Goal: Information Seeking & Learning: Learn about a topic

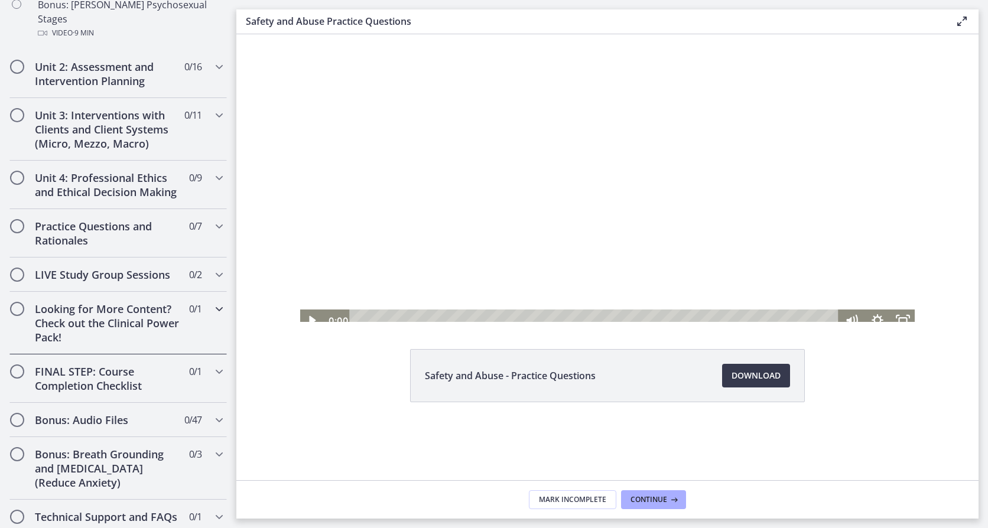
scroll to position [855, 0]
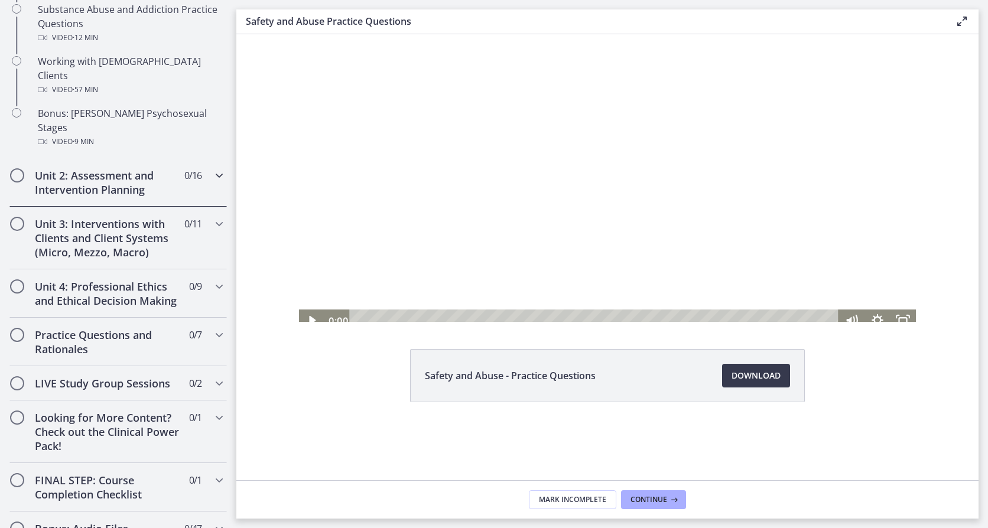
click at [126, 173] on div "Unit 2: Assessment and Intervention Planning 0 / 16 Completed" at bounding box center [117, 182] width 217 height 48
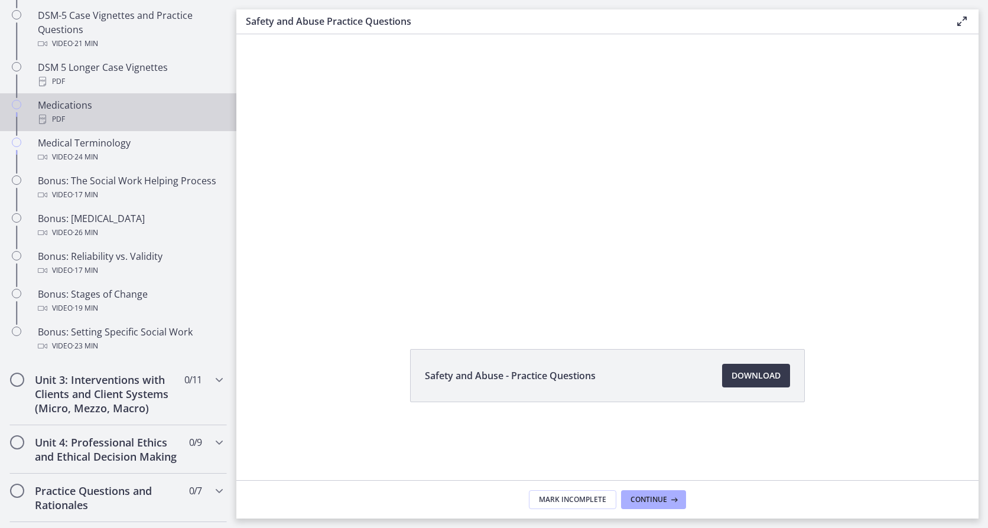
click at [132, 109] on div "Medications PDF" at bounding box center [130, 112] width 184 height 28
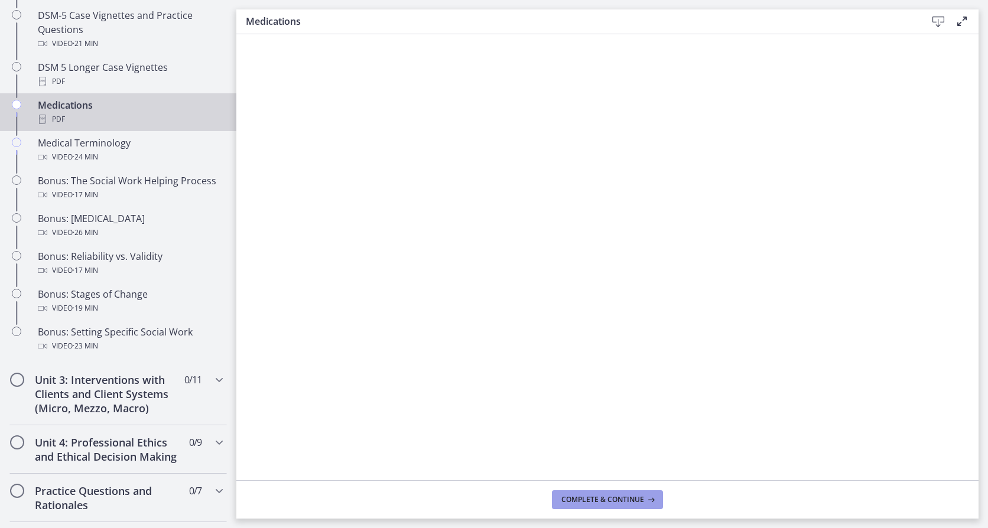
click at [629, 498] on span "Complete & continue" at bounding box center [602, 499] width 83 height 9
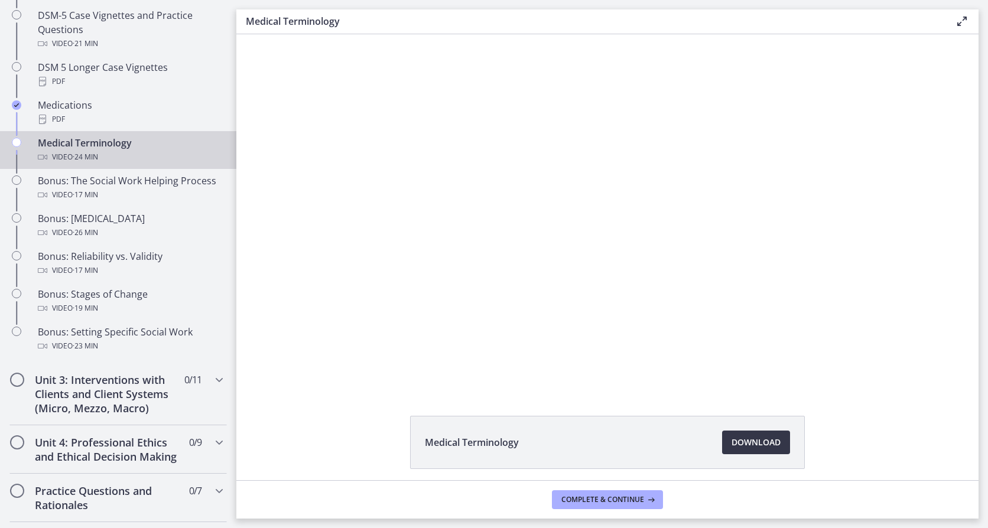
click at [753, 444] on span "Download Opens in a new window" at bounding box center [756, 442] width 49 height 14
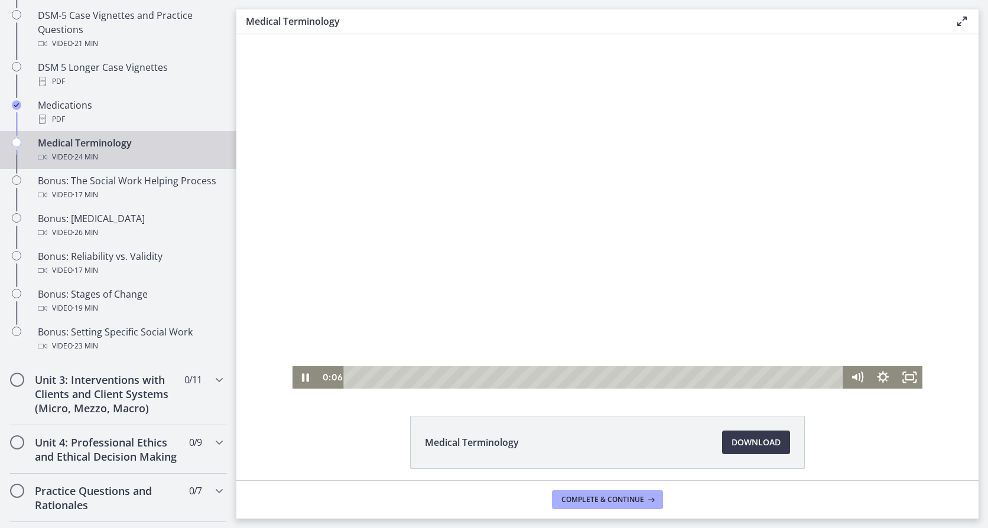
click at [346, 153] on div at bounding box center [607, 211] width 630 height 355
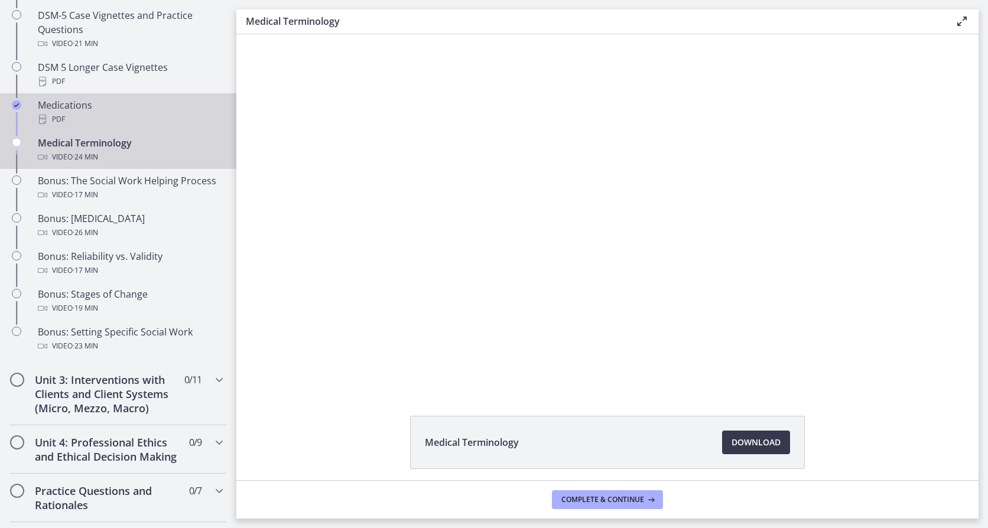
click at [119, 105] on div "Medications PDF" at bounding box center [130, 112] width 184 height 28
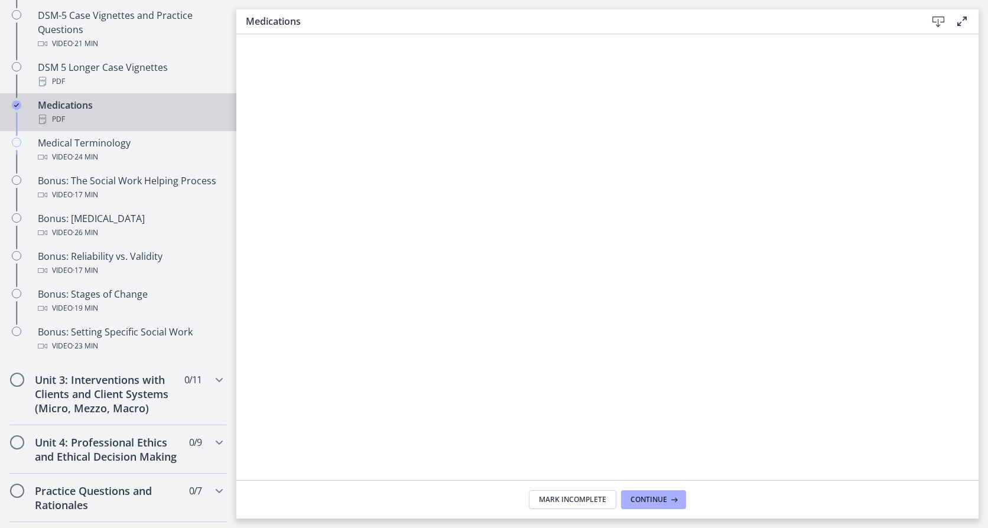
click at [15, 104] on icon "Completed" at bounding box center [16, 104] width 9 height 9
click at [591, 504] on span "Mark Incomplete" at bounding box center [572, 499] width 67 height 9
click at [938, 18] on icon at bounding box center [938, 22] width 14 height 14
click at [102, 396] on h2 "Unit 3: Interventions with Clients and Client Systems (Micro, Mezzo, Macro)" at bounding box center [107, 394] width 144 height 43
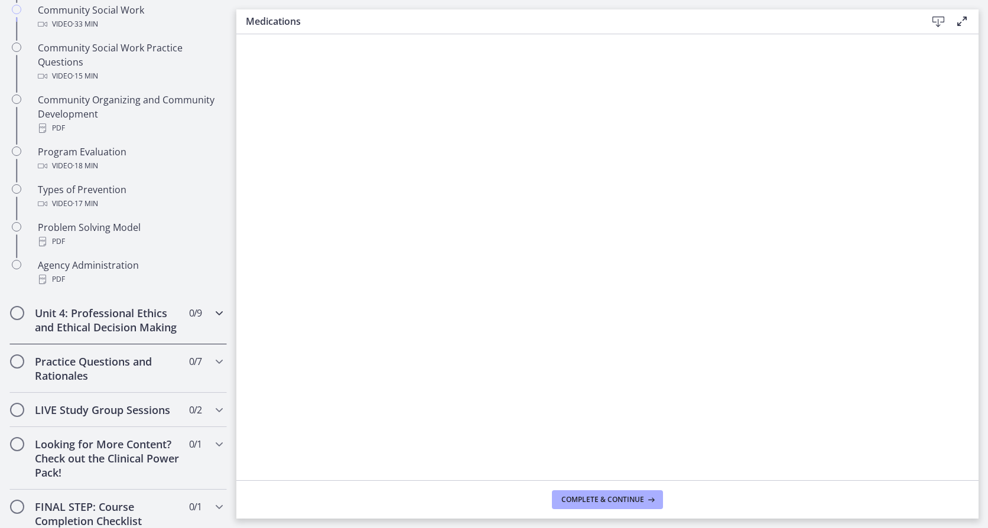
scroll to position [678, 0]
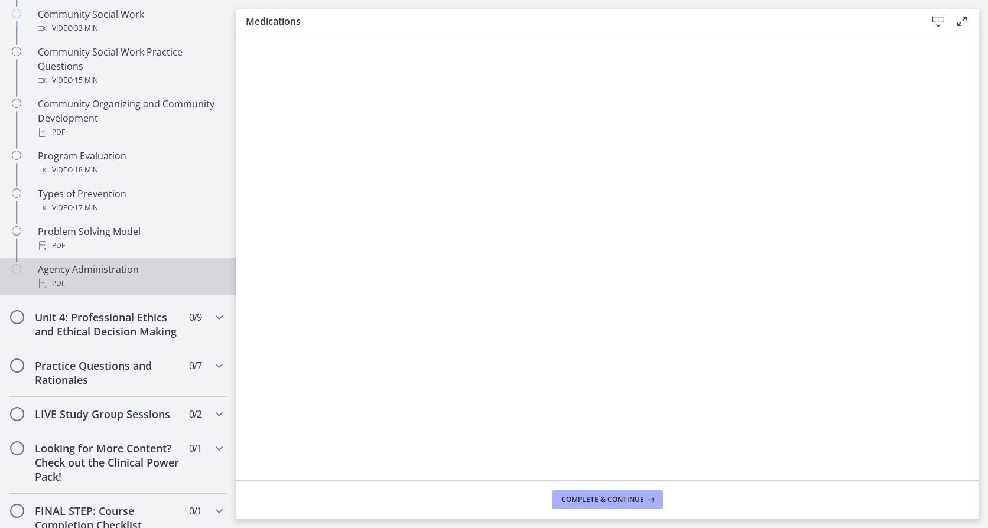
click at [101, 271] on div "Agency Administration PDF" at bounding box center [130, 276] width 184 height 28
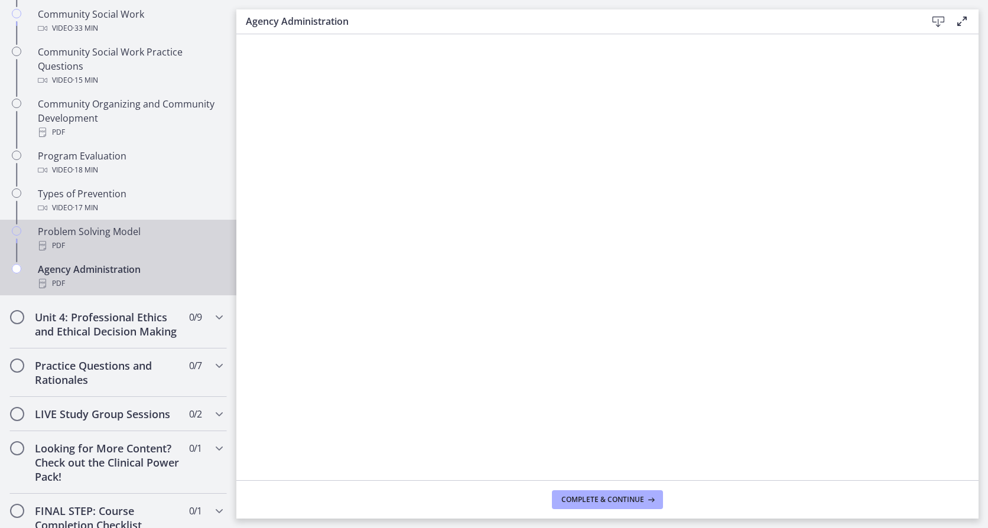
click at [112, 233] on div "Problem Solving Model PDF" at bounding box center [130, 239] width 184 height 28
click at [160, 277] on div "PDF" at bounding box center [130, 284] width 184 height 14
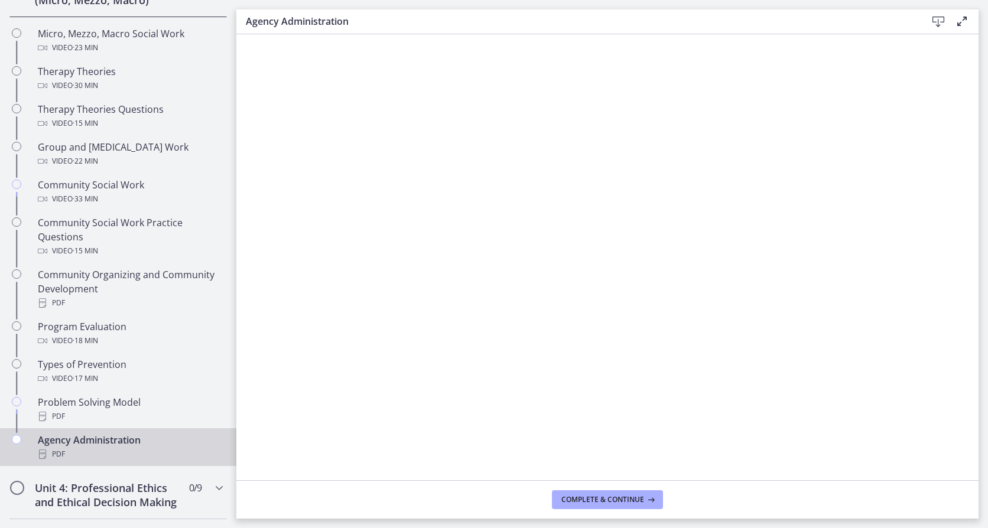
scroll to position [619, 0]
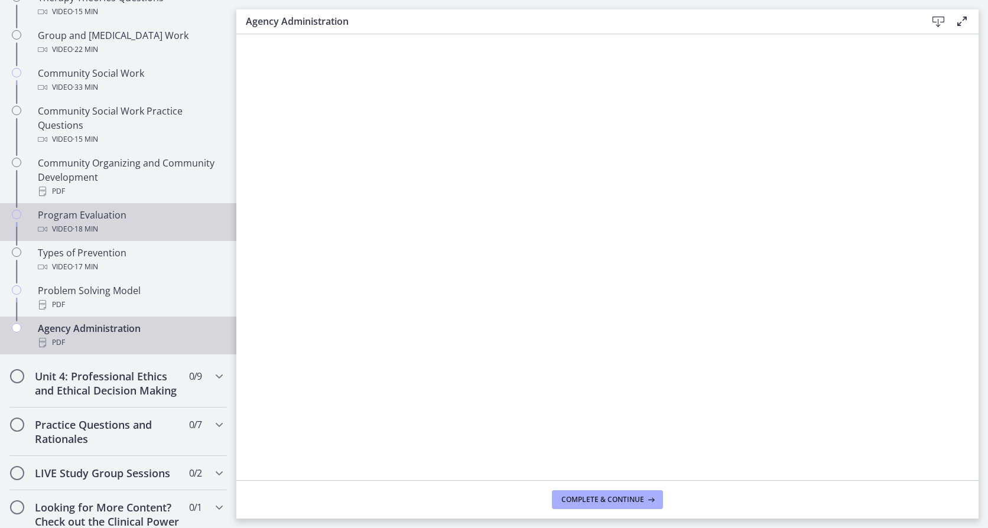
click at [182, 224] on div "Video · 18 min" at bounding box center [130, 229] width 184 height 14
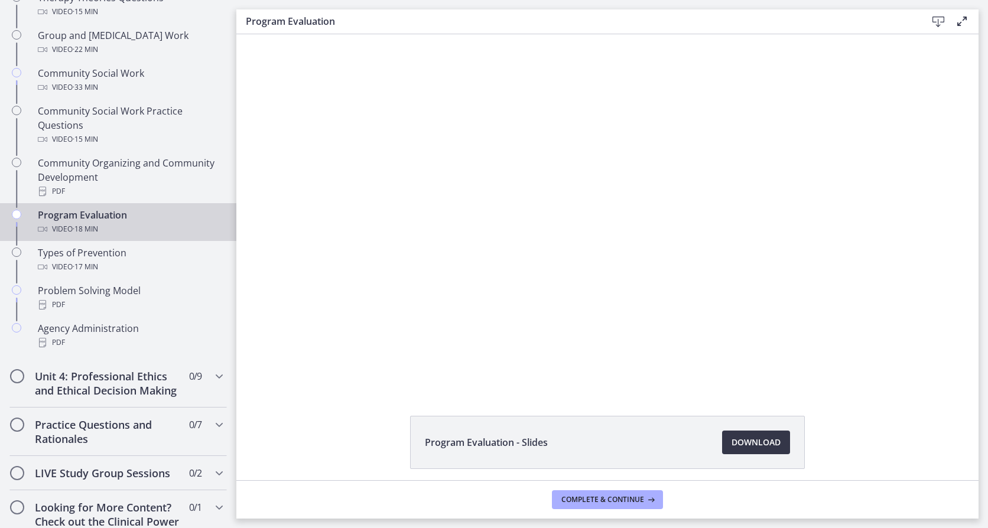
click at [745, 443] on span "Download Opens in a new window" at bounding box center [756, 442] width 49 height 14
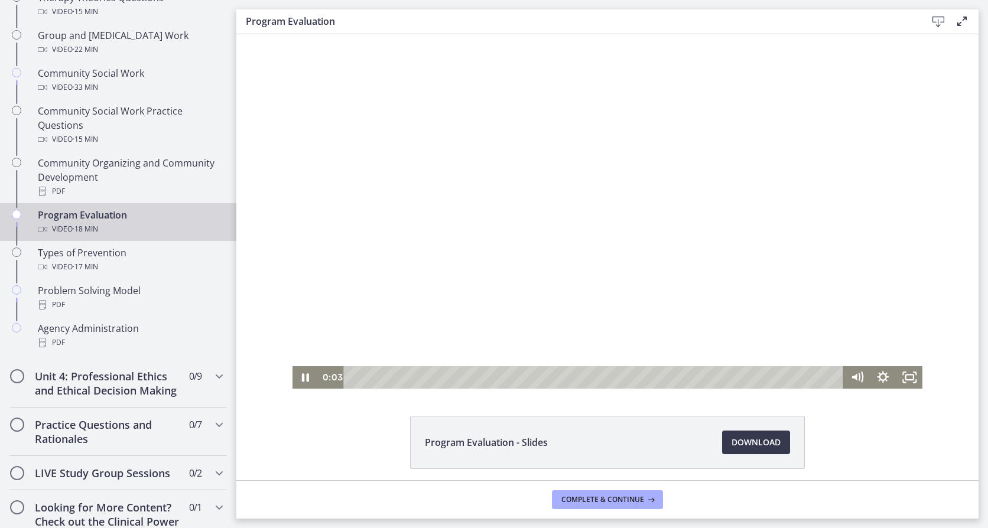
click at [339, 145] on div at bounding box center [607, 211] width 630 height 355
click at [560, 380] on div "8:01" at bounding box center [595, 377] width 484 height 22
click at [579, 376] on div "8:44" at bounding box center [595, 377] width 484 height 22
click at [623, 378] on div "10:11" at bounding box center [595, 377] width 484 height 22
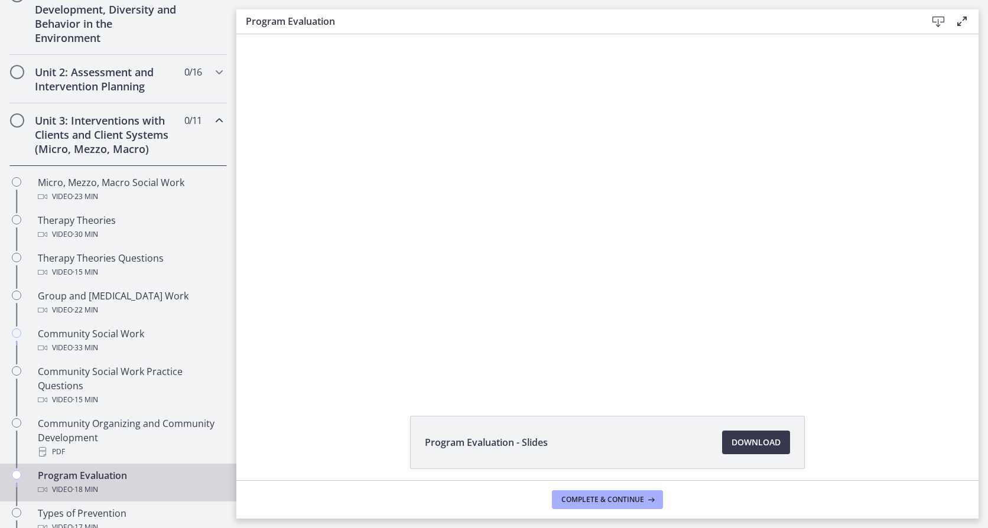
scroll to position [205, 0]
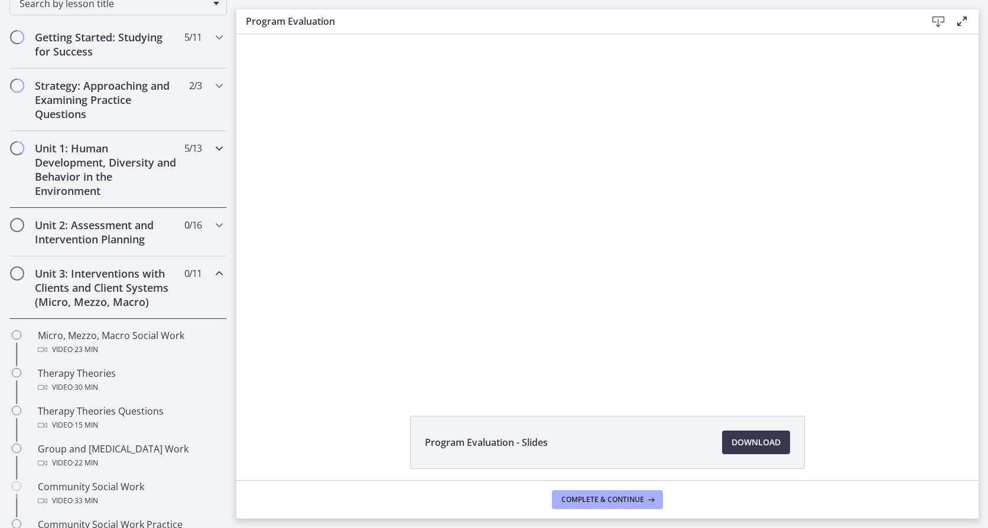
click at [93, 155] on h2 "Unit 1: Human Development, Diversity and Behavior in the Environment" at bounding box center [107, 169] width 144 height 57
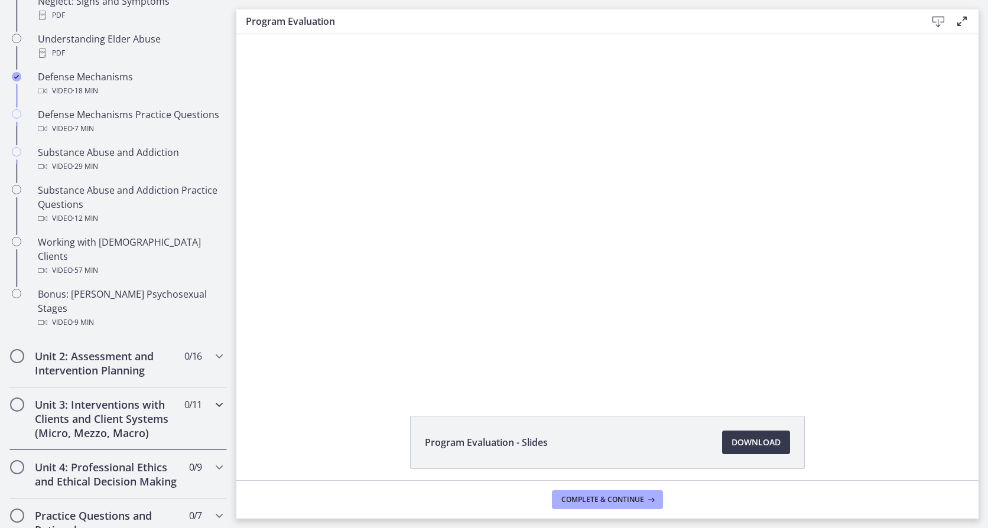
scroll to position [678, 0]
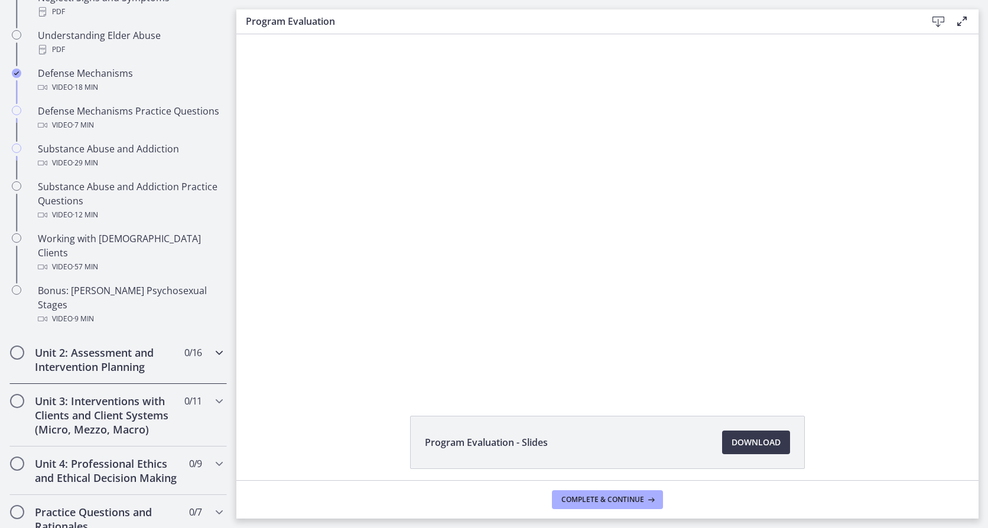
click at [138, 349] on div "Unit 2: Assessment and Intervention Planning 0 / 16 Completed" at bounding box center [117, 360] width 217 height 48
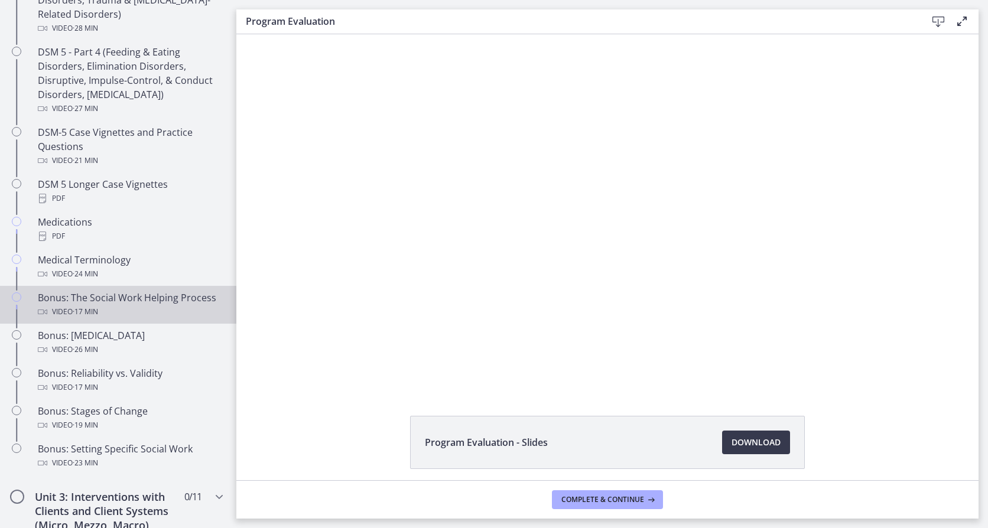
scroll to position [796, 0]
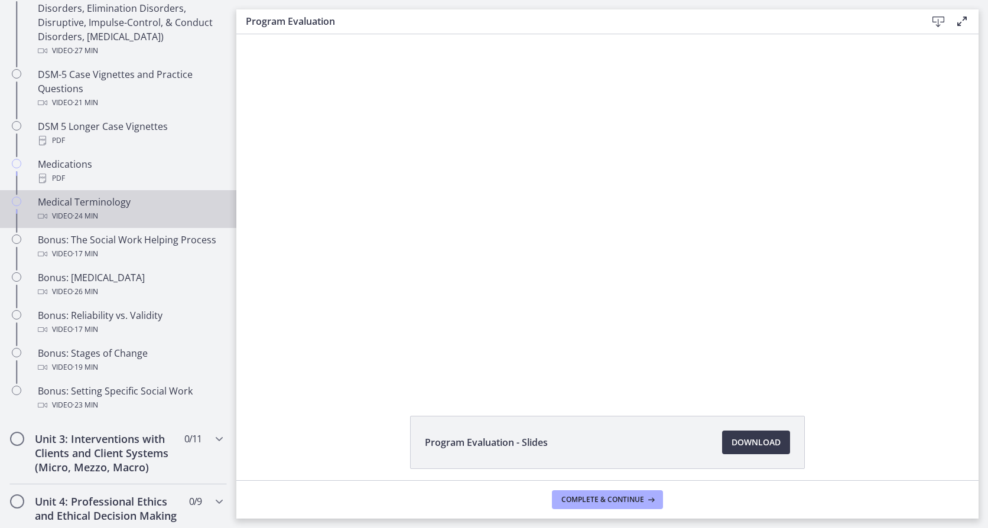
click at [105, 218] on div "Video · 24 min" at bounding box center [130, 216] width 184 height 14
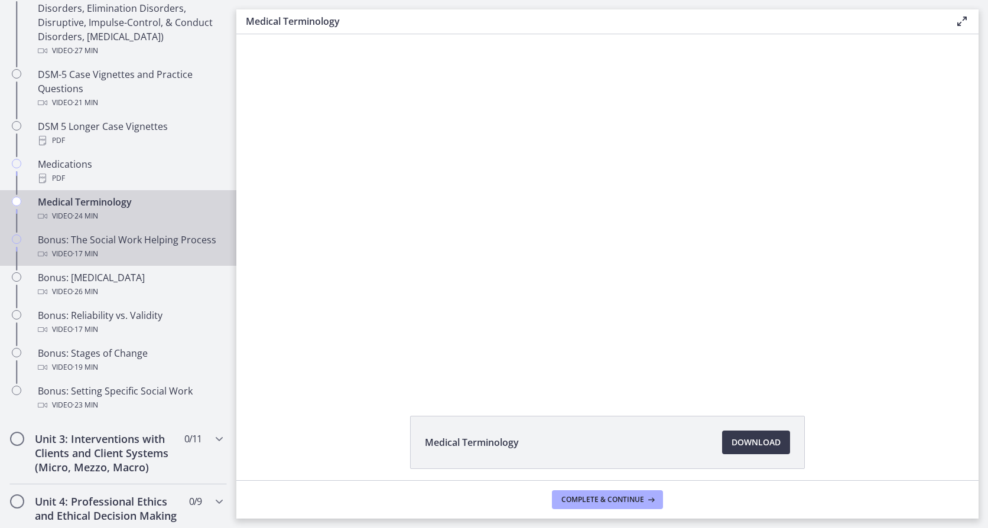
click at [155, 252] on div "Video · 17 min" at bounding box center [130, 254] width 184 height 14
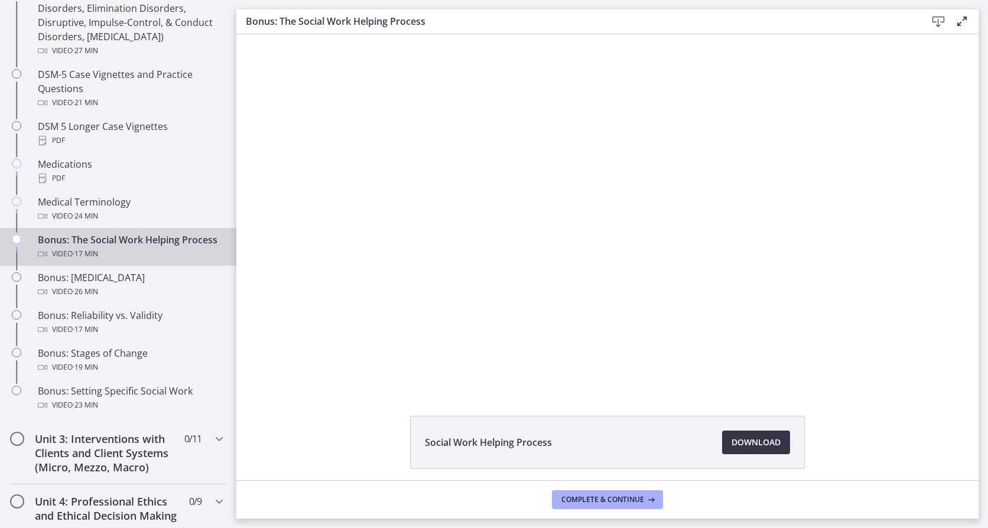
click at [749, 441] on span "Download Opens in a new window" at bounding box center [756, 442] width 49 height 14
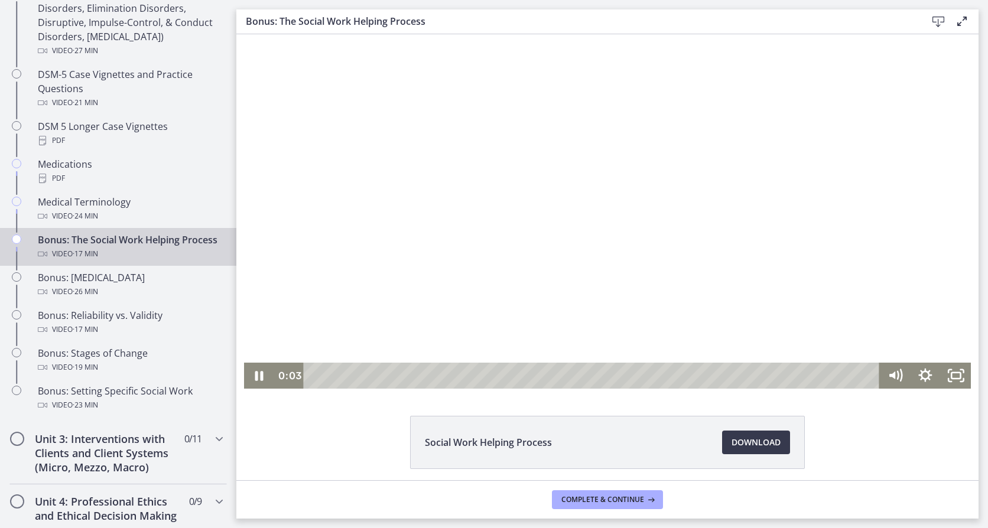
click at [301, 180] on div at bounding box center [607, 211] width 727 height 355
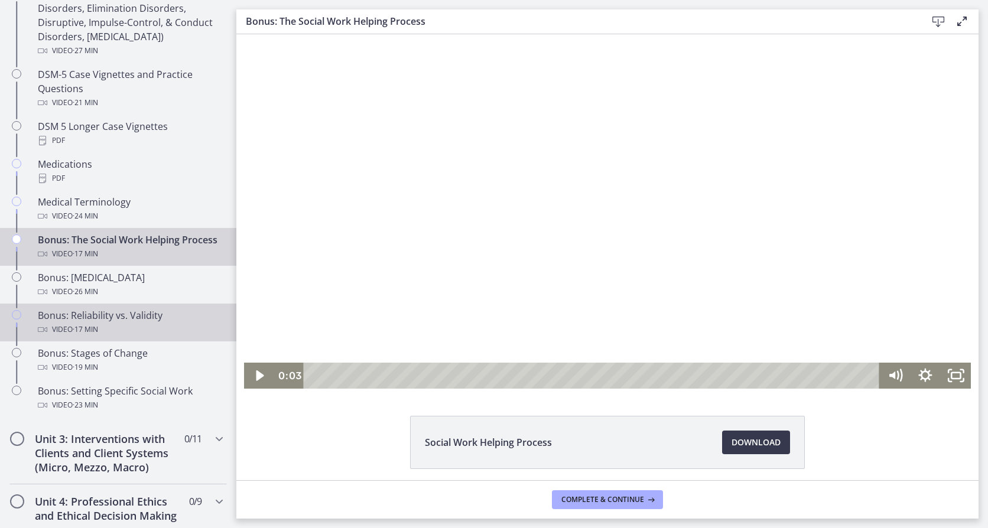
click at [147, 337] on div "Video · 17 min" at bounding box center [130, 330] width 184 height 14
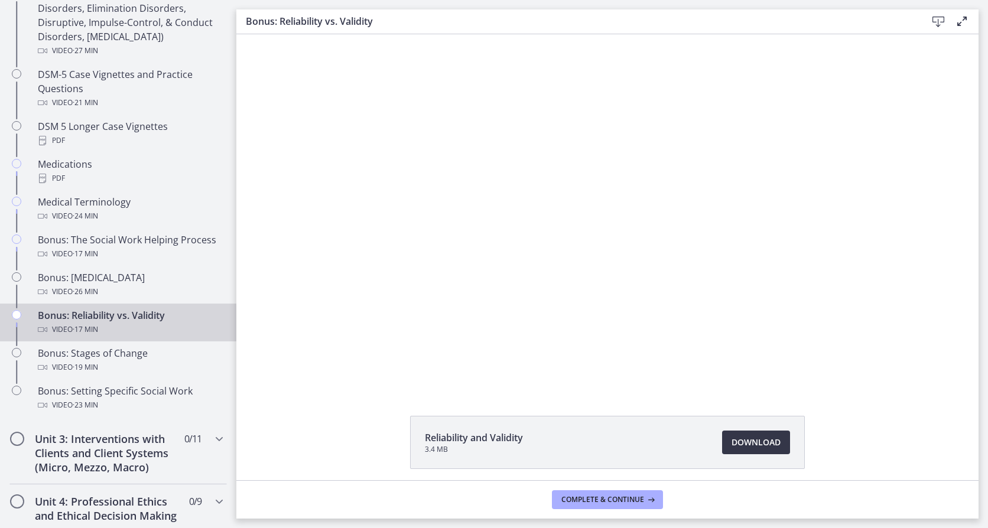
click at [765, 437] on span "Download Opens in a new window" at bounding box center [756, 442] width 49 height 14
click at [281, 139] on div "Click for sound @keyframes VOLUME_SMALL_WAVE_FLASH { 0% { opacity: 0; } 33% { o…" at bounding box center [607, 211] width 742 height 355
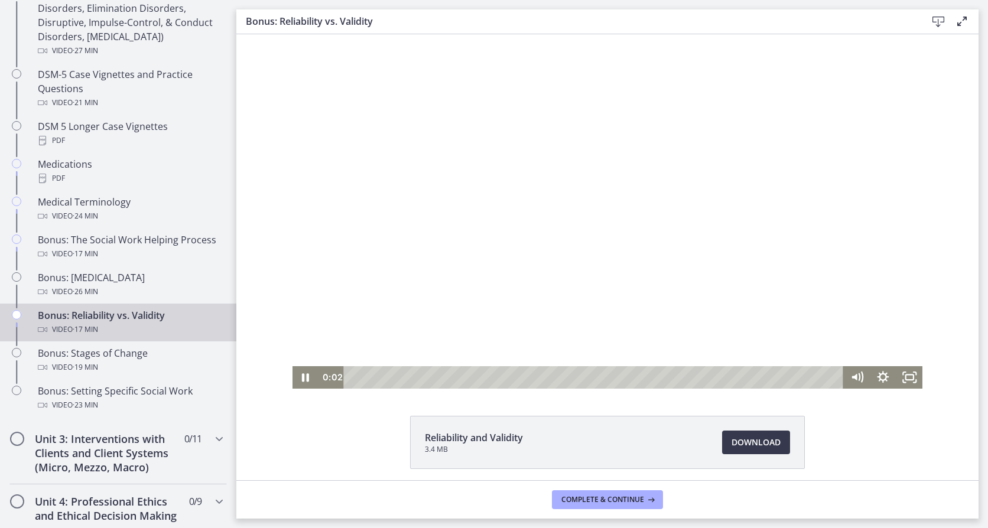
click at [382, 92] on div at bounding box center [607, 211] width 630 height 355
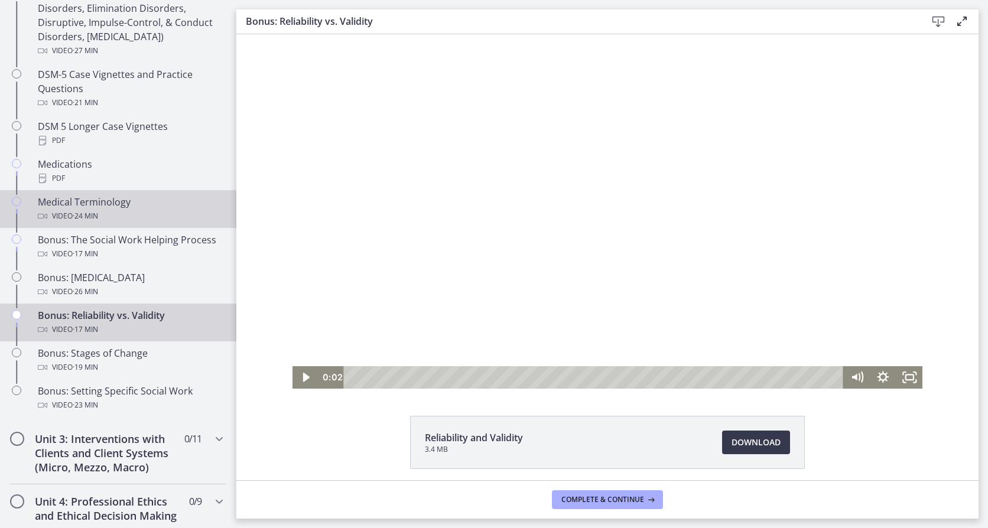
drag, startPoint x: 90, startPoint y: 210, endPoint x: 100, endPoint y: 214, distance: 10.3
click at [90, 210] on span "· 24 min" at bounding box center [85, 216] width 25 height 14
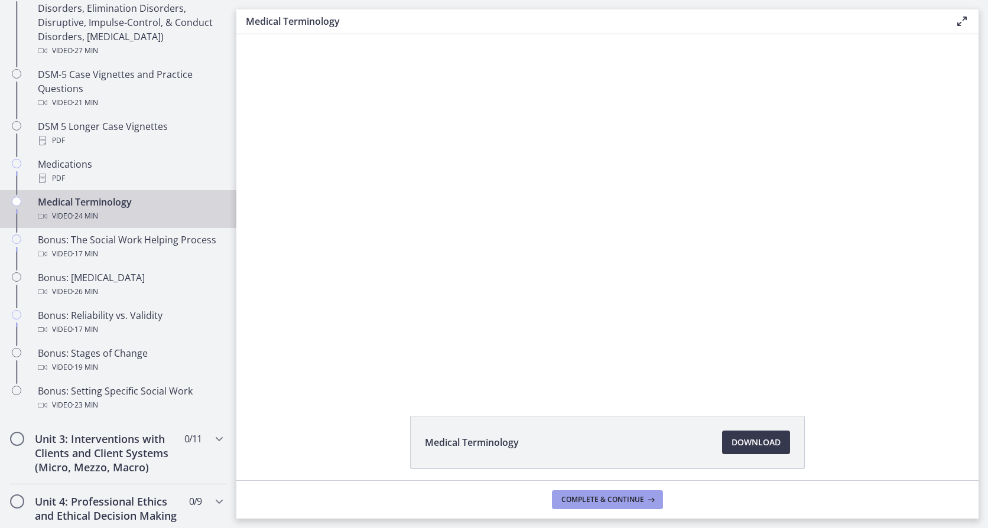
click at [642, 497] on span "Complete & continue" at bounding box center [602, 499] width 83 height 9
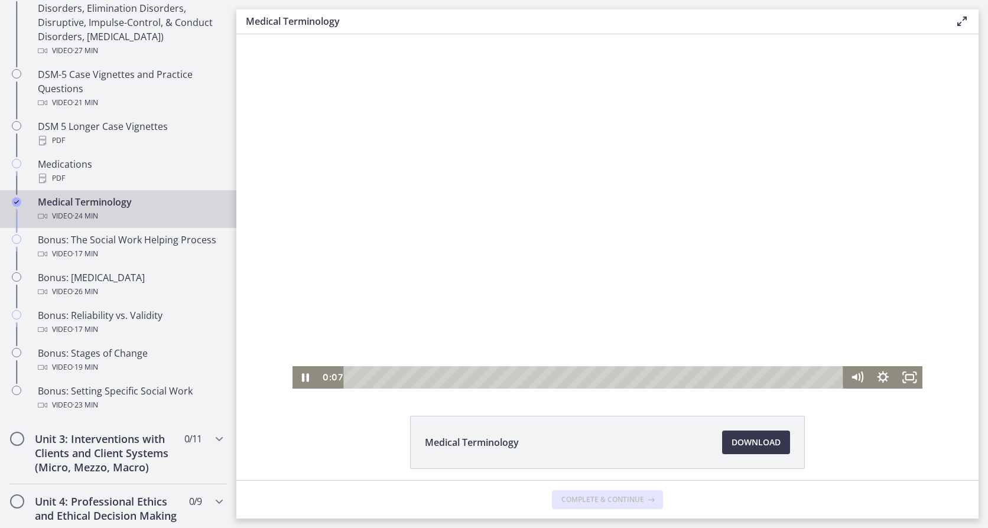
click at [525, 152] on div at bounding box center [607, 211] width 630 height 355
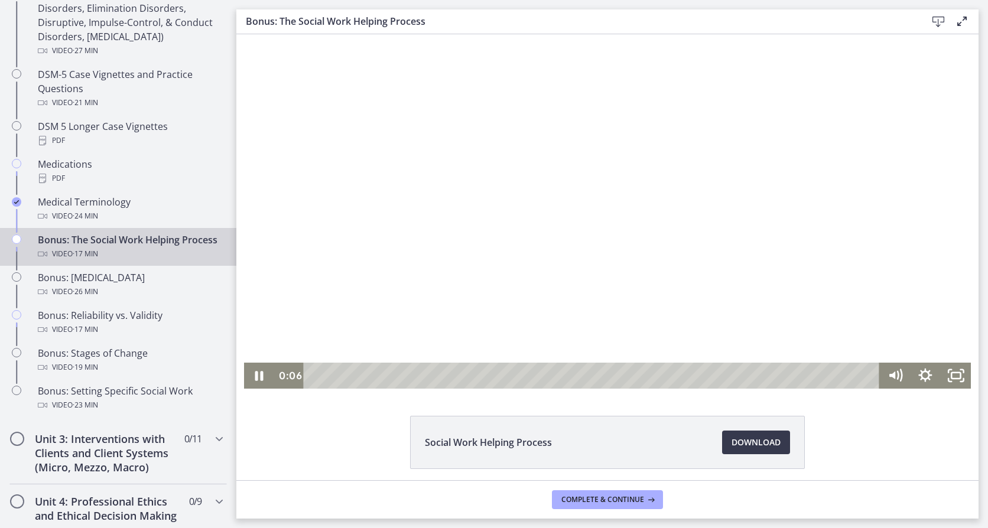
click at [520, 238] on div at bounding box center [607, 211] width 727 height 355
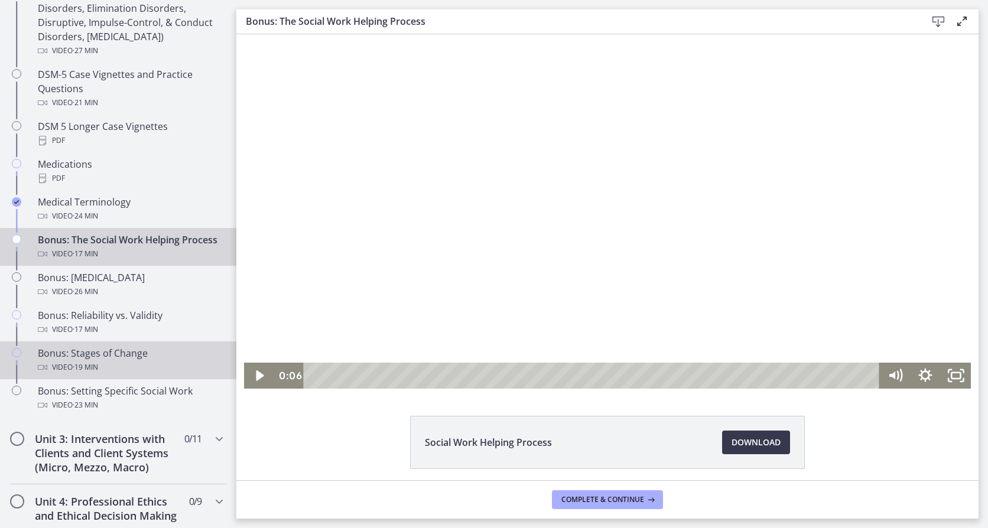
click at [136, 375] on div "Video · 19 min" at bounding box center [130, 367] width 184 height 14
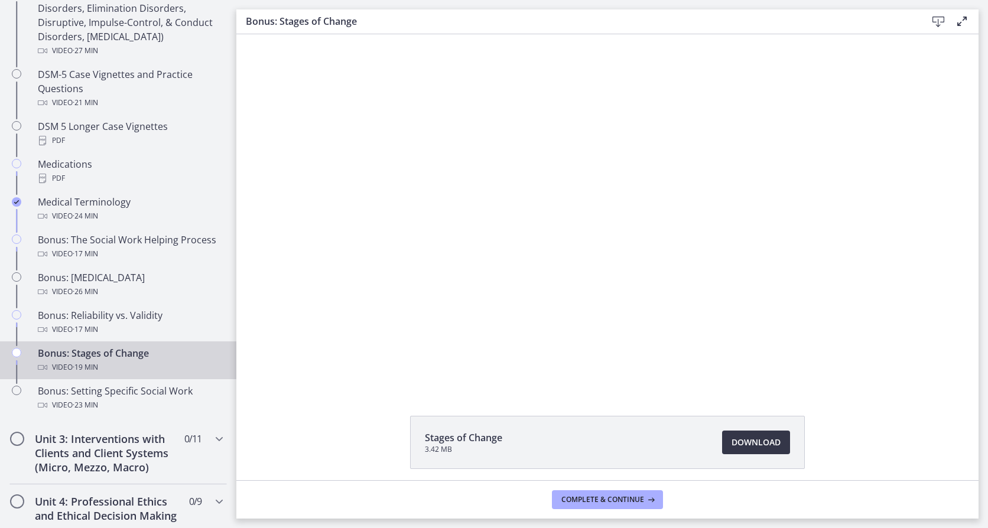
click at [758, 440] on span "Download Opens in a new window" at bounding box center [756, 442] width 49 height 14
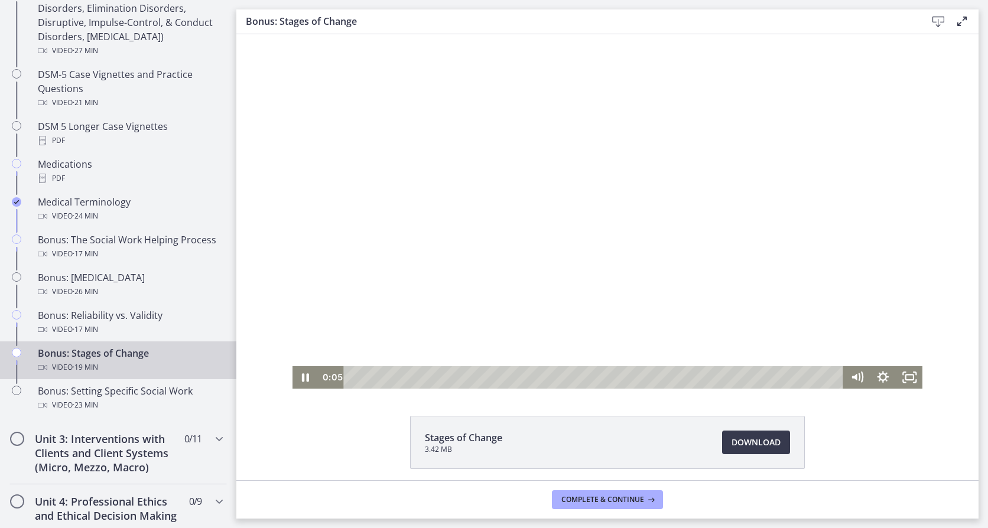
click at [502, 186] on div at bounding box center [607, 211] width 630 height 355
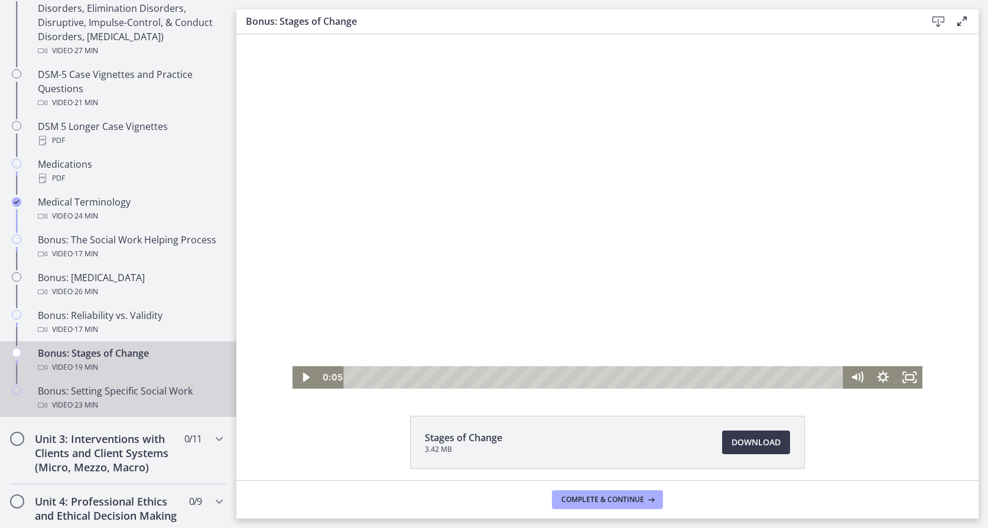
click at [150, 401] on div "Video · 23 min" at bounding box center [130, 405] width 184 height 14
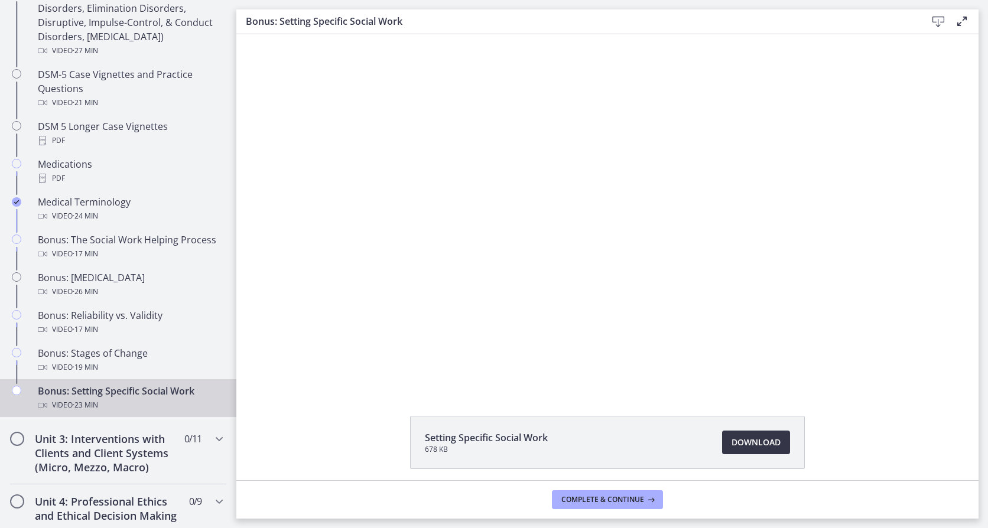
click at [742, 439] on span "Download Opens in a new window" at bounding box center [756, 442] width 49 height 14
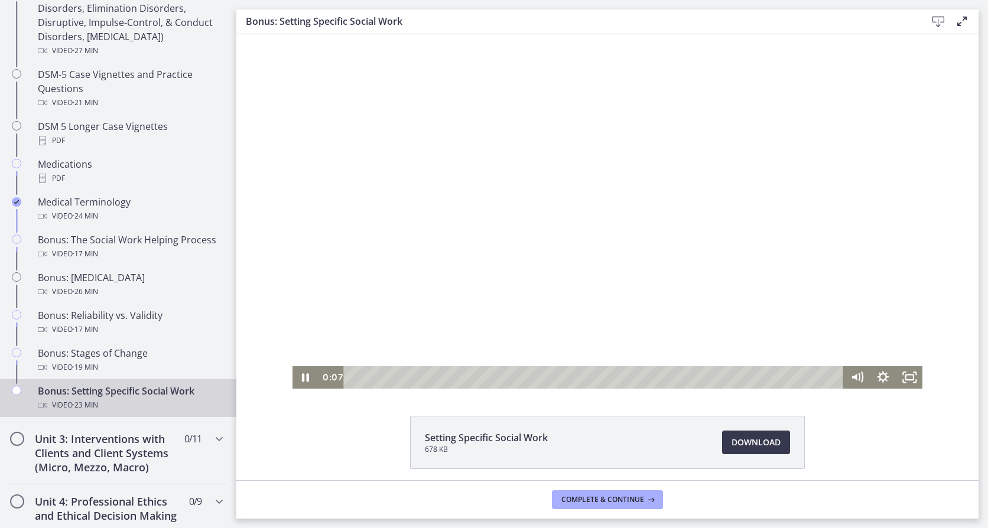
click at [375, 134] on div at bounding box center [607, 211] width 630 height 355
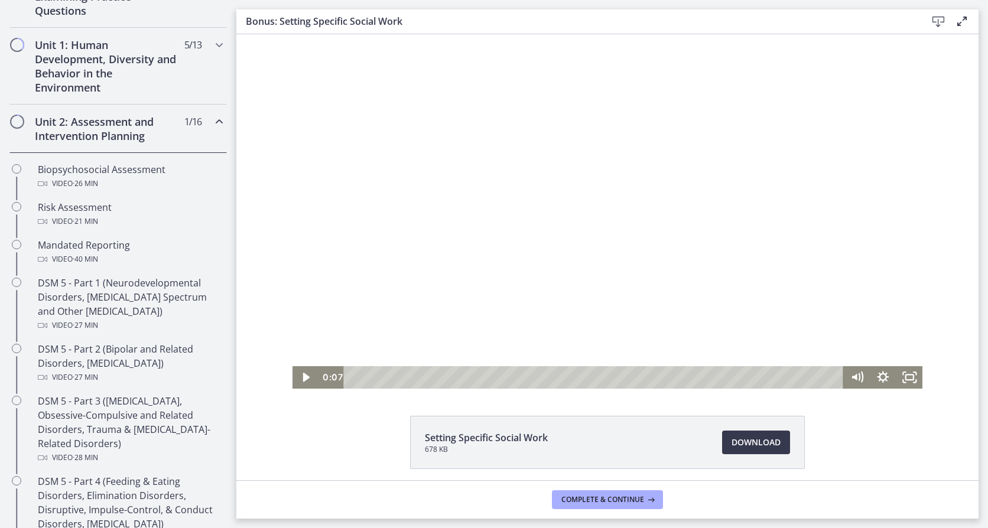
scroll to position [205, 0]
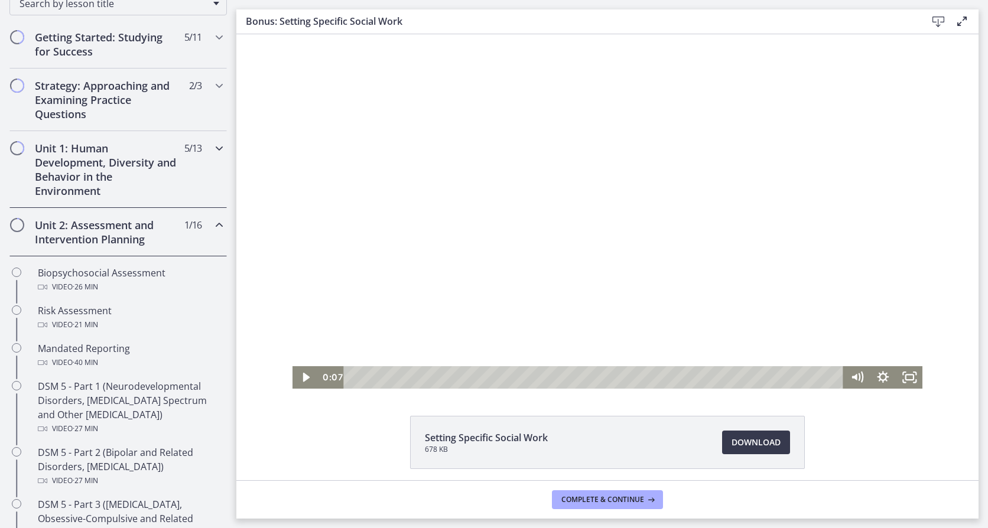
click at [126, 180] on h2 "Unit 1: Human Development, Diversity and Behavior in the Environment" at bounding box center [107, 169] width 144 height 57
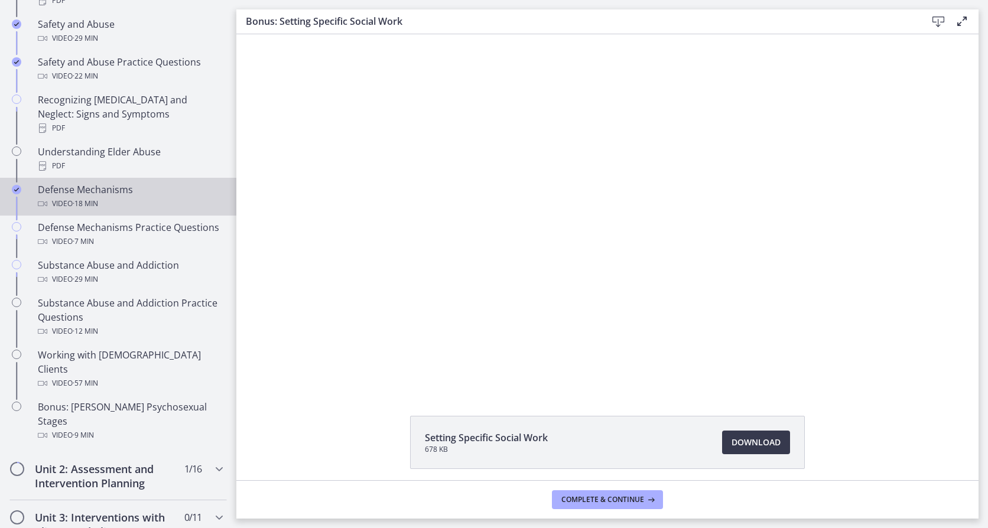
scroll to position [619, 0]
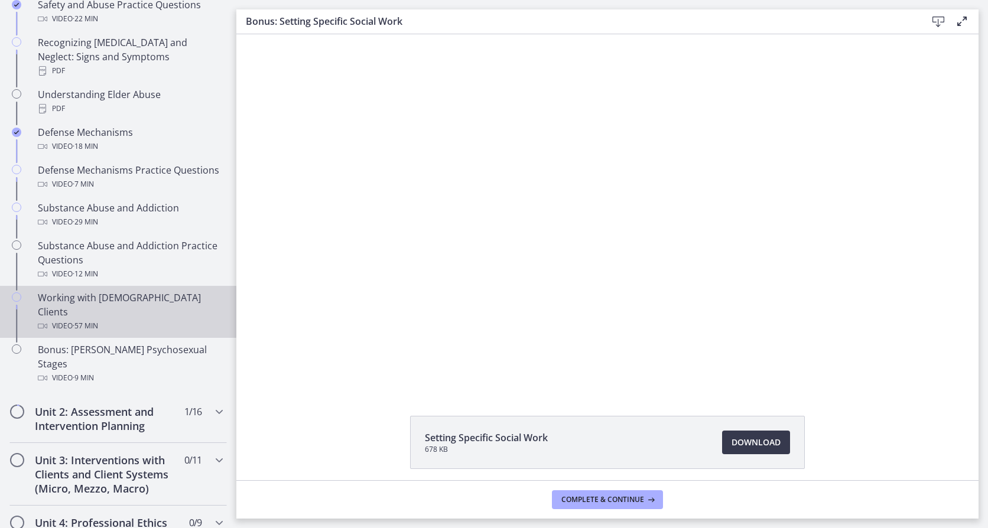
click at [148, 303] on div "Working with [DEMOGRAPHIC_DATA] Clients Video · 57 min" at bounding box center [130, 312] width 184 height 43
click at [748, 443] on span "Download Opens in a new window" at bounding box center [756, 442] width 49 height 14
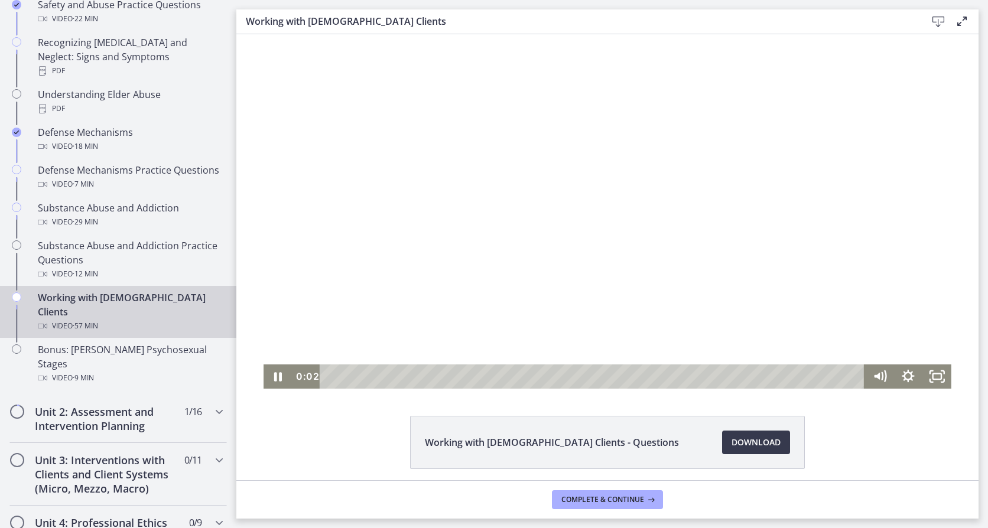
click at [486, 277] on div at bounding box center [608, 211] width 688 height 355
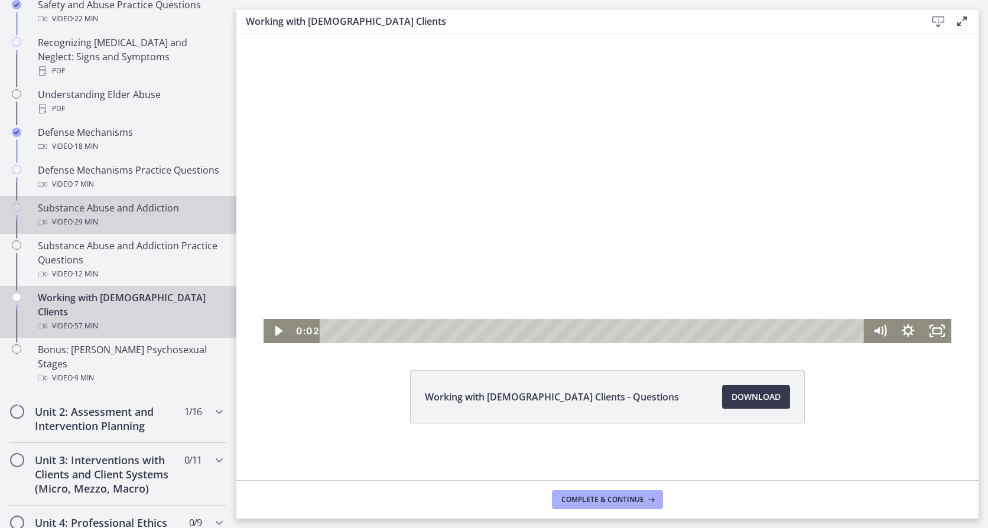
click at [132, 215] on div "Video · 29 min" at bounding box center [130, 222] width 184 height 14
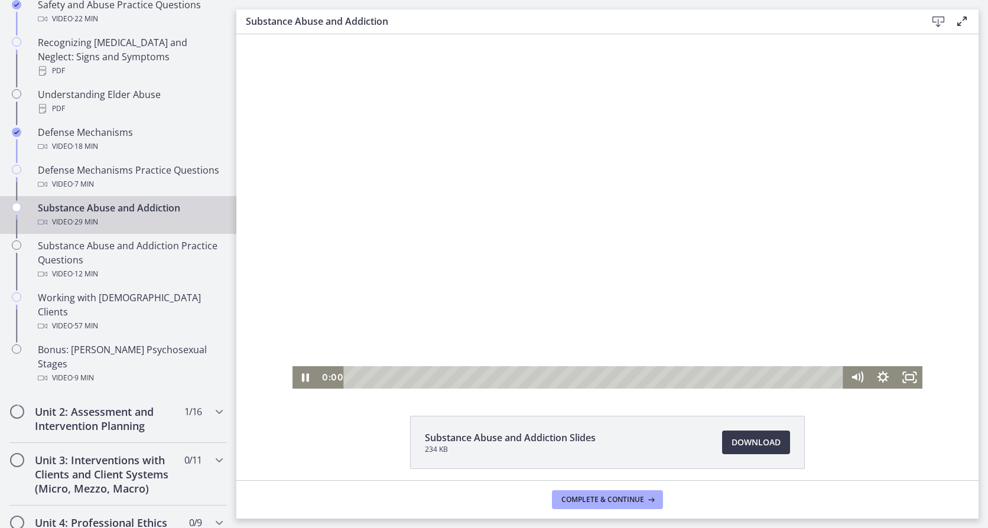
click at [688, 275] on div at bounding box center [607, 211] width 630 height 355
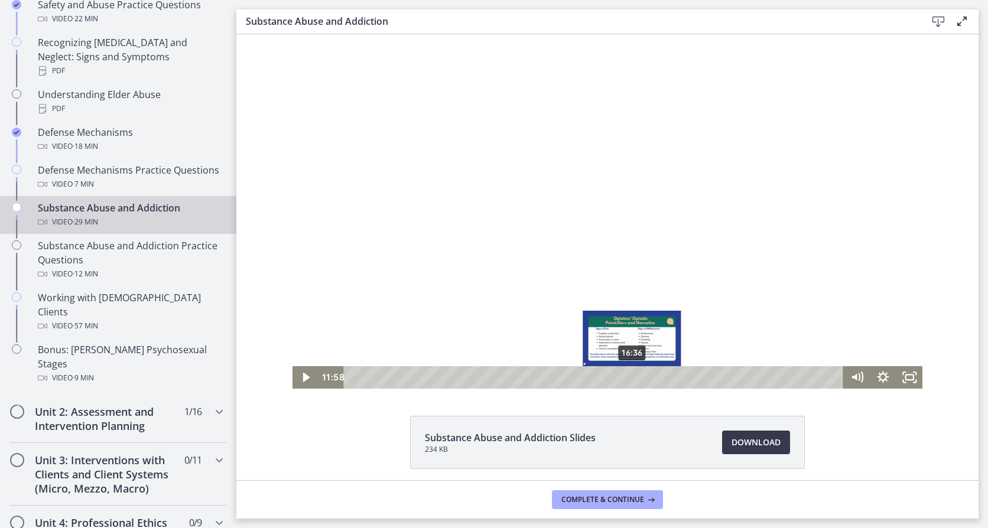
click at [634, 378] on div "16:36" at bounding box center [595, 377] width 484 height 22
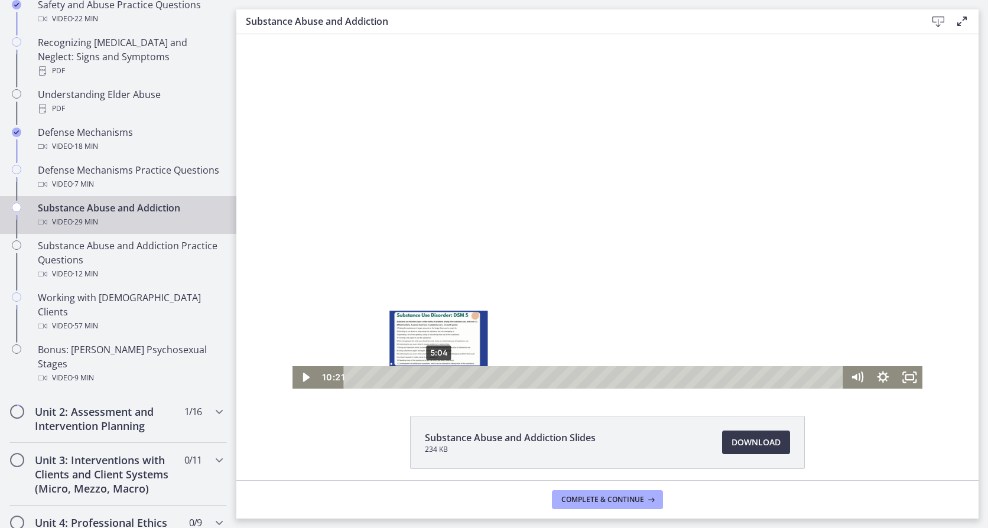
click at [434, 375] on div "5:04" at bounding box center [595, 377] width 484 height 22
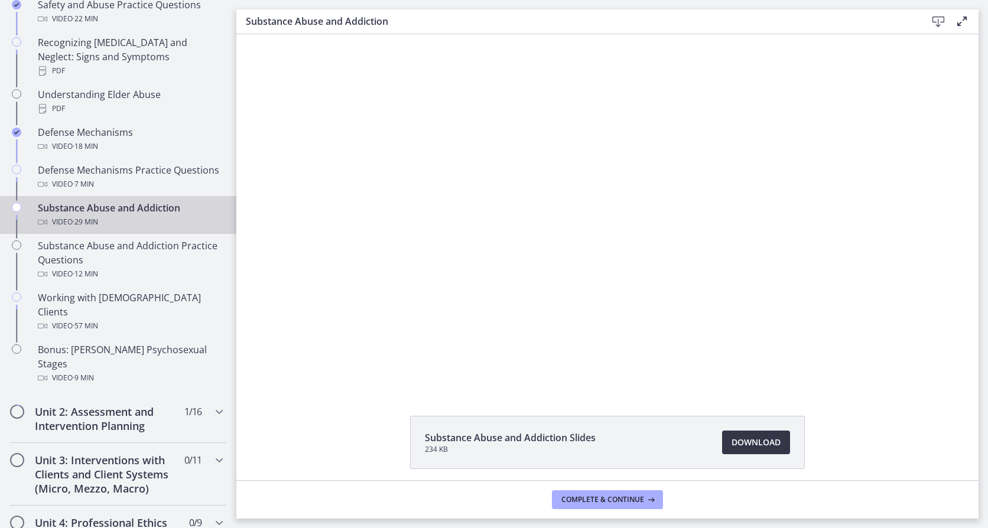
click at [736, 448] on span "Download Opens in a new window" at bounding box center [756, 442] width 49 height 14
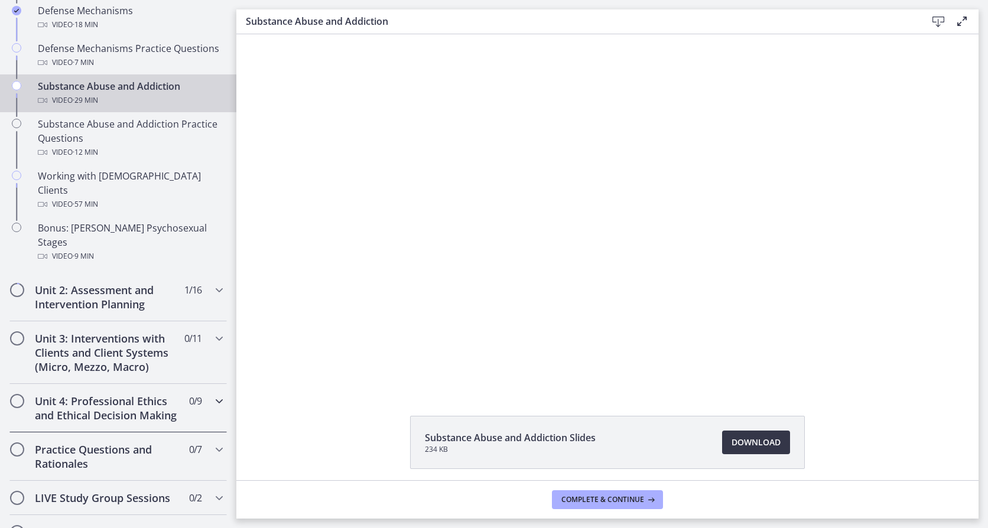
scroll to position [855, 0]
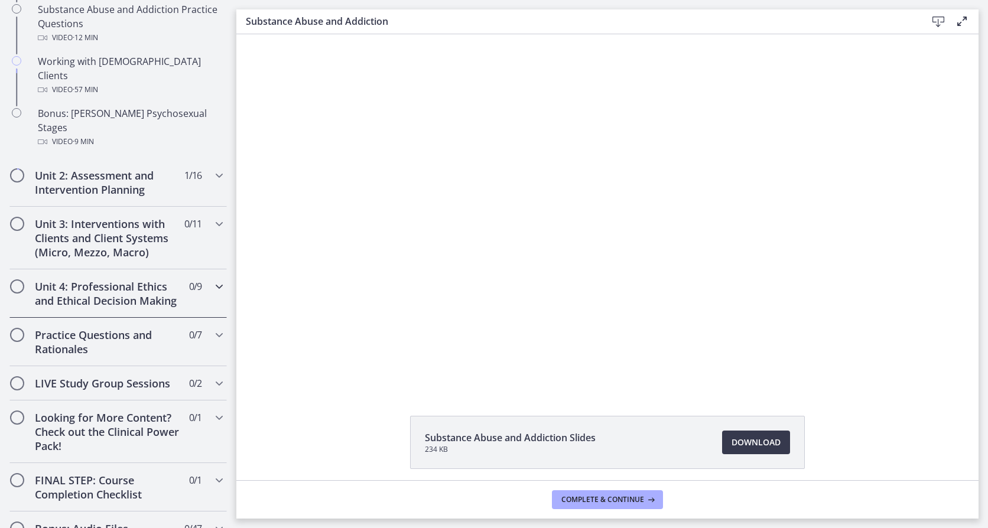
click at [144, 279] on h2 "Unit 4: Professional Ethics and Ethical Decision Making" at bounding box center [107, 293] width 144 height 28
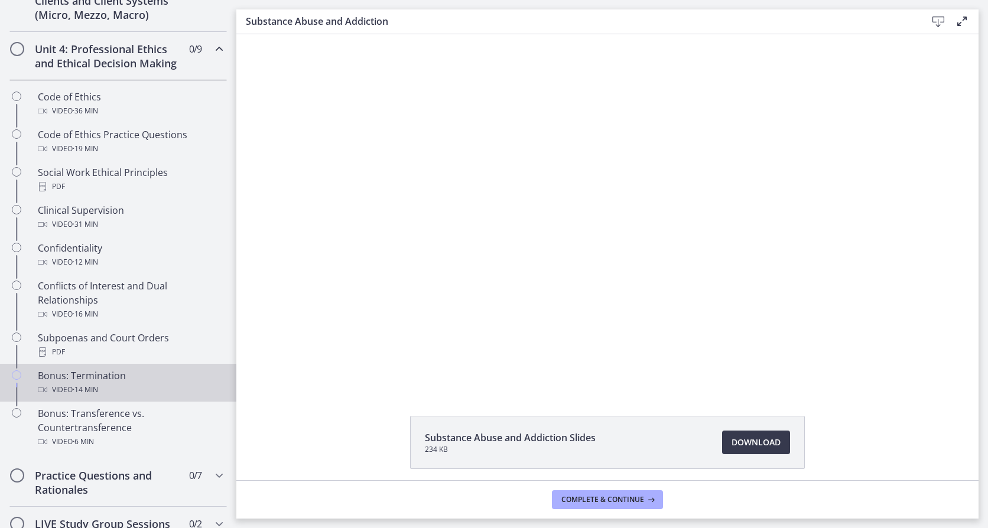
scroll to position [483, 0]
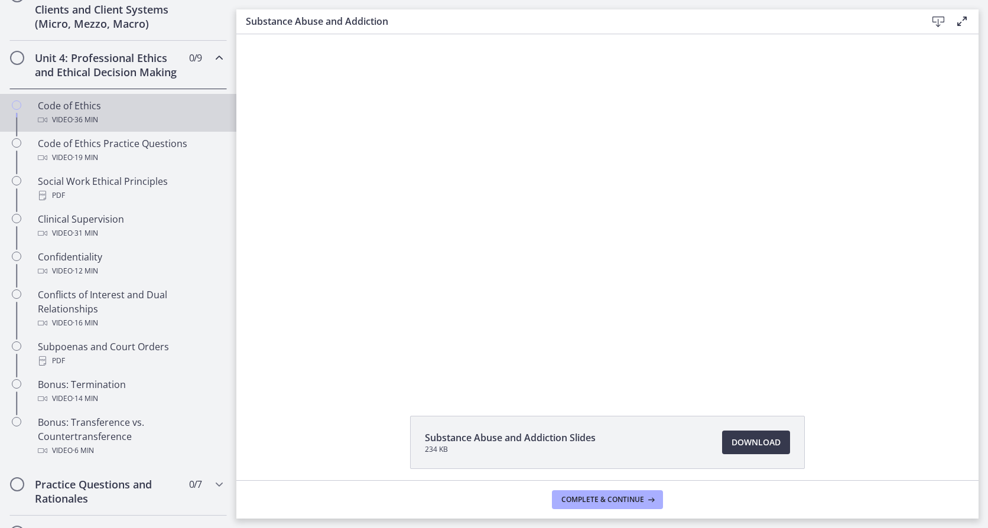
click at [133, 116] on div "Code of Ethics Video · 36 min" at bounding box center [130, 113] width 184 height 28
click at [559, 389] on div "Ethics Slides 1.2 MB Download Opens in a new window" at bounding box center [607, 257] width 742 height 446
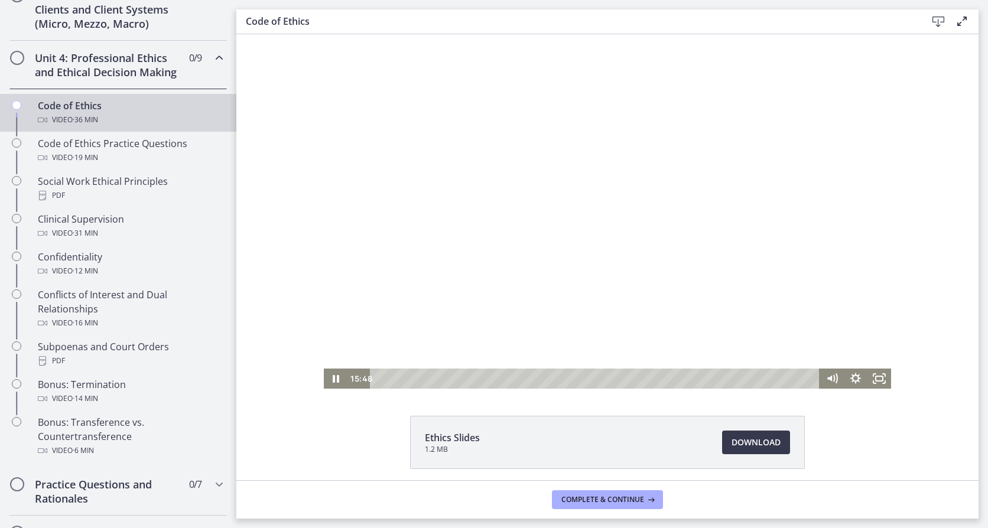
click at [575, 274] on div at bounding box center [607, 211] width 567 height 355
